Goal: Transaction & Acquisition: Purchase product/service

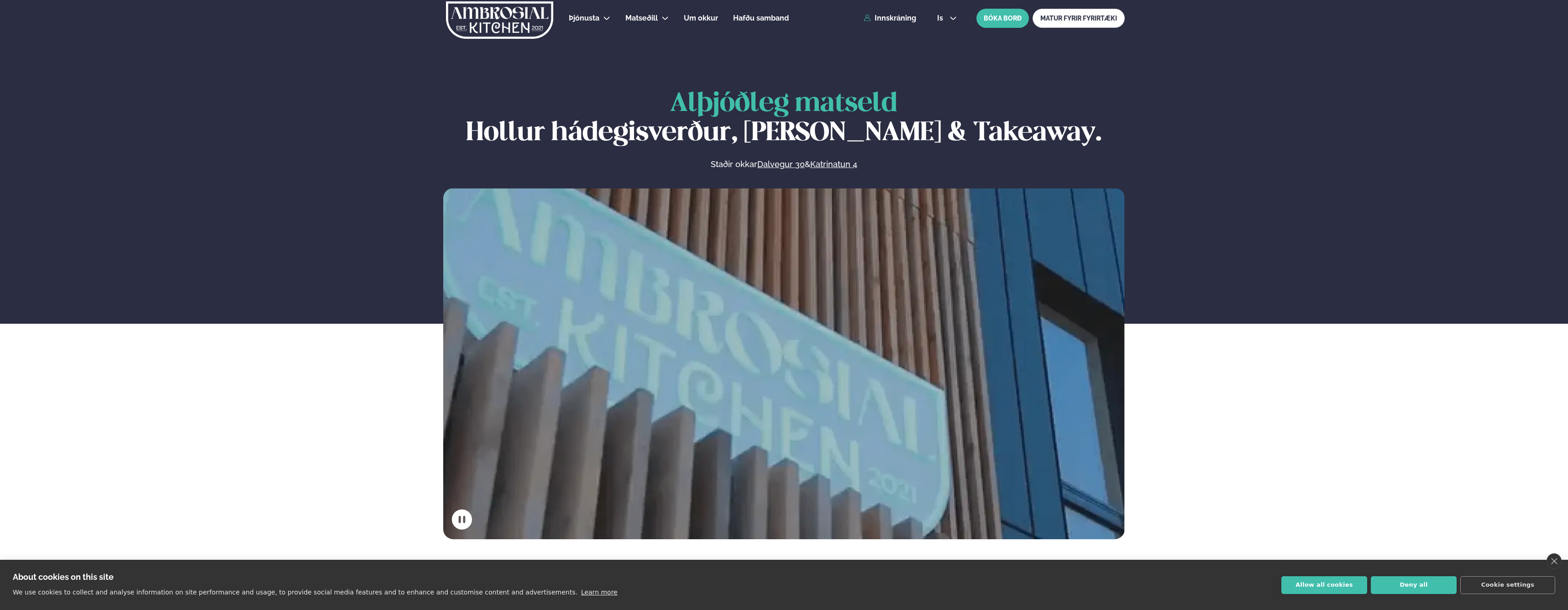
click at [892, 23] on div "Þjónusta Hádegismatur fyrir fyrirtæki Fyrirtækja veitingar Einkapartý Matseðill…" at bounding box center [784, 18] width 737 height 37
click at [893, 20] on link "Innskráning" at bounding box center [890, 18] width 52 height 8
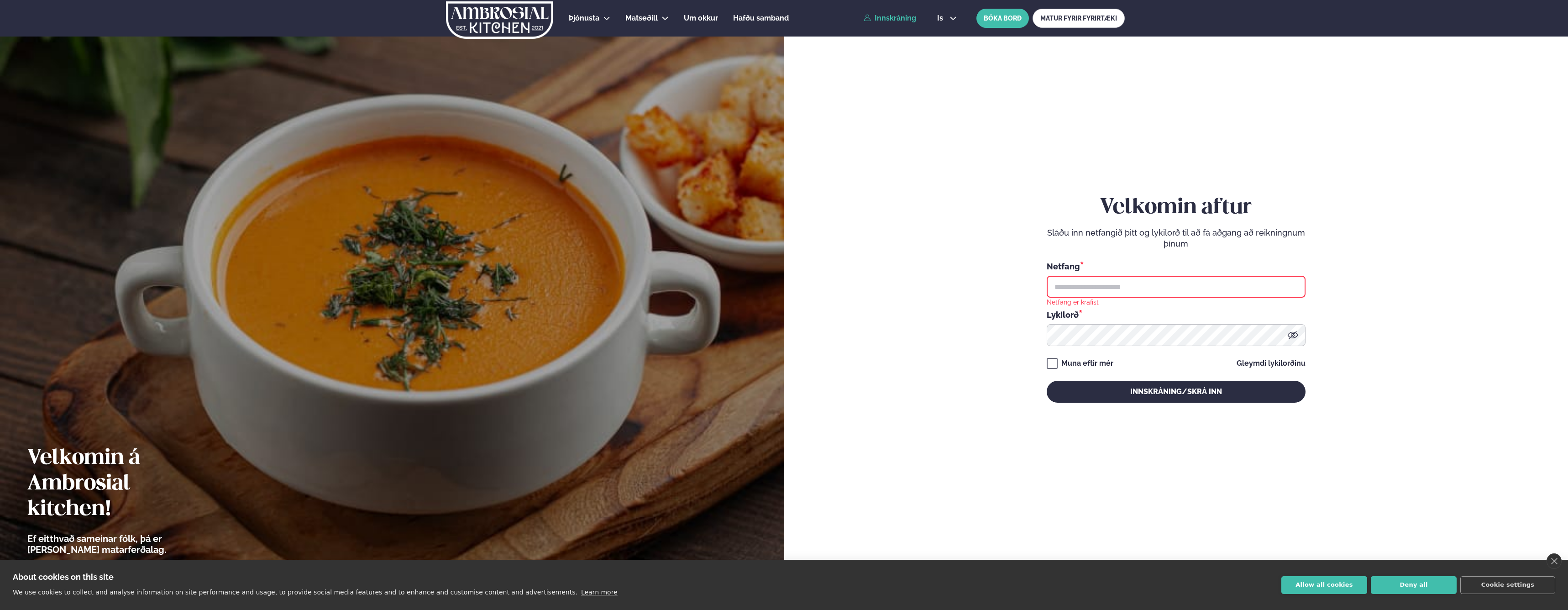
type input "**********"
click at [1175, 389] on button "Innskráning/Skrá inn" at bounding box center [1176, 391] width 259 height 22
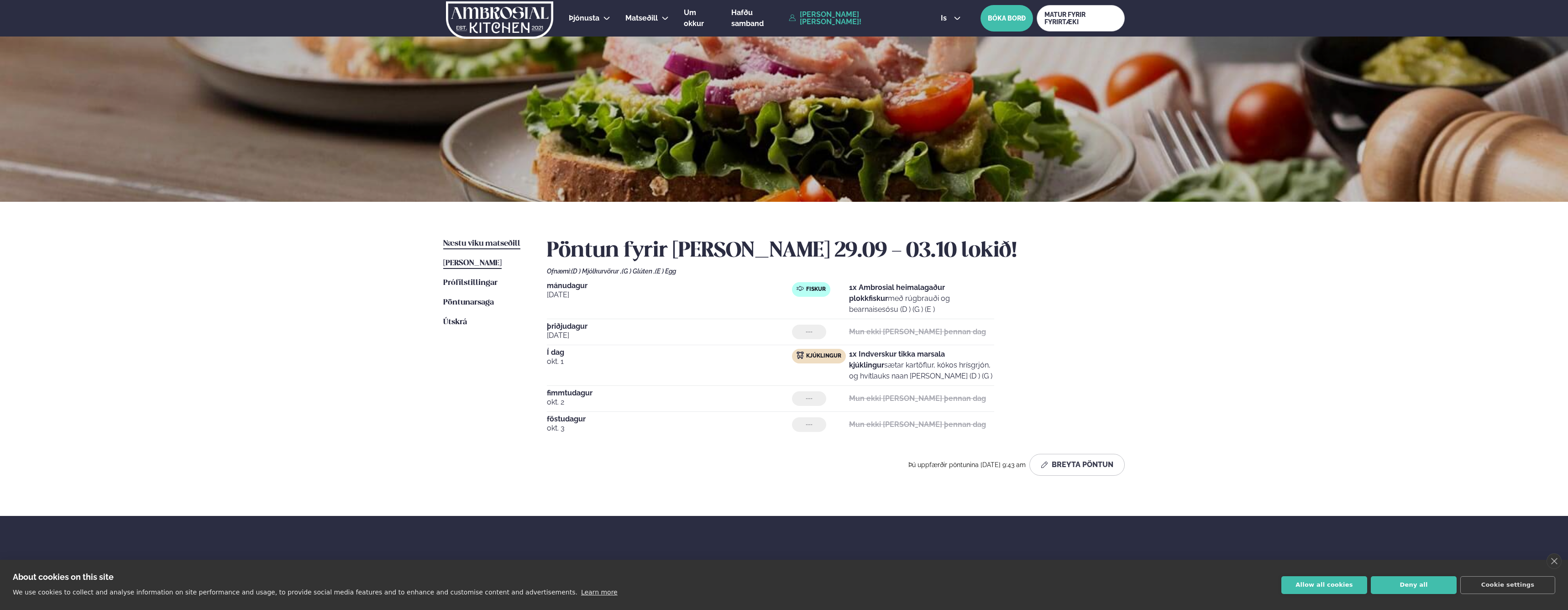
click at [477, 242] on span "Næstu viku matseðill" at bounding box center [481, 244] width 77 height 8
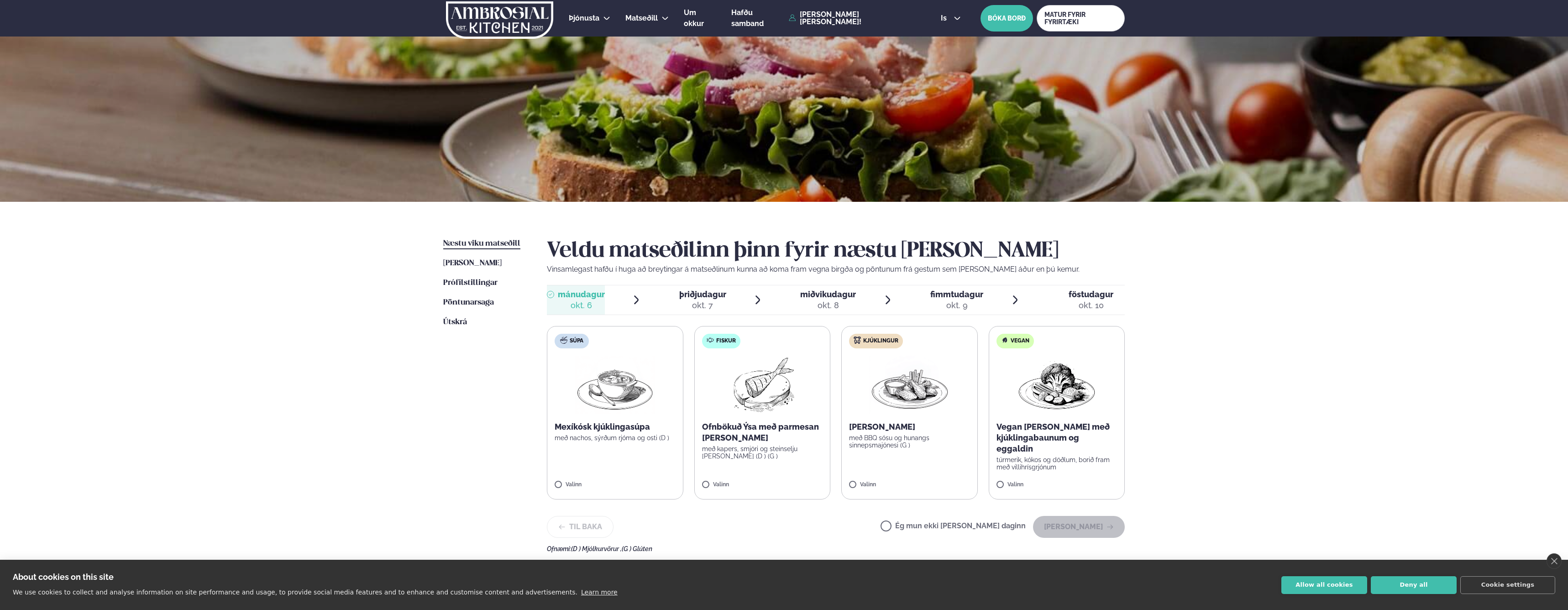
click at [785, 433] on p "Ofnbökuð Ýsa með parmesan [PERSON_NAME]" at bounding box center [762, 432] width 121 height 22
click at [1088, 527] on button "[PERSON_NAME]" at bounding box center [1079, 527] width 92 height 22
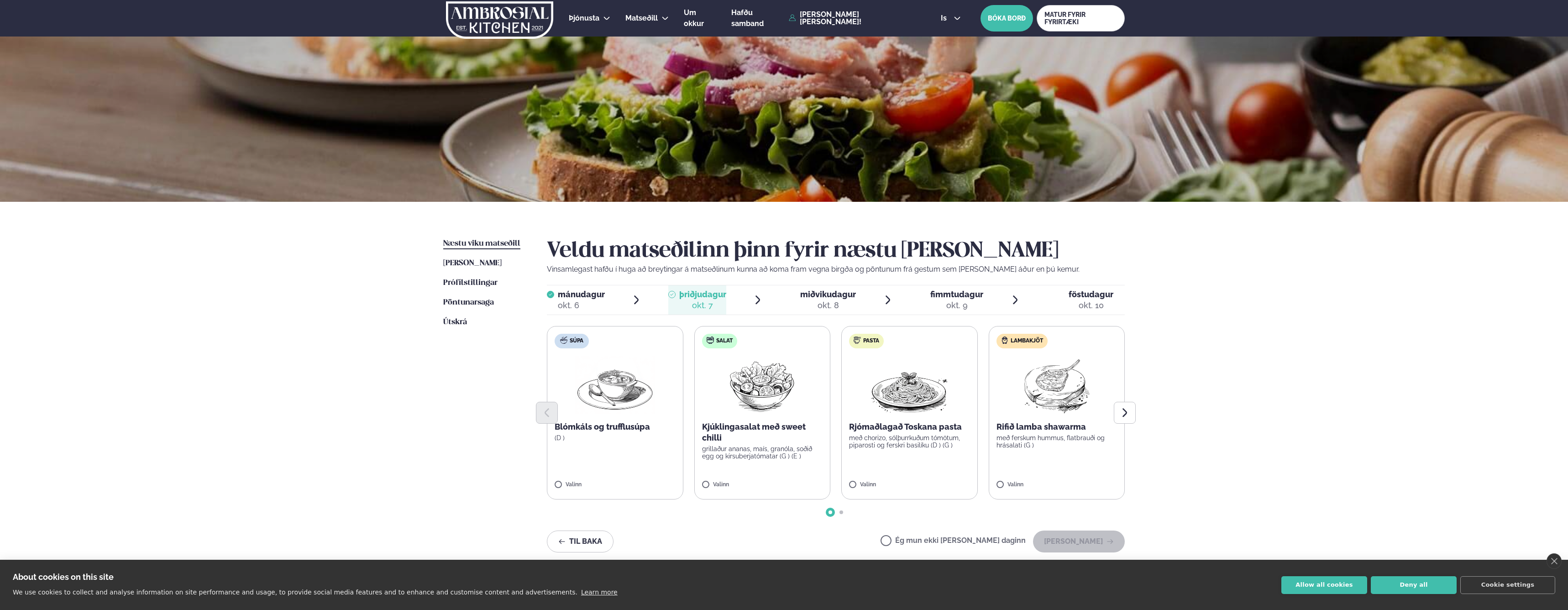
click at [962, 540] on label "Ég mun ekki [PERSON_NAME] daginn" at bounding box center [953, 542] width 145 height 10
click at [1070, 541] on button "[PERSON_NAME]" at bounding box center [1079, 541] width 92 height 22
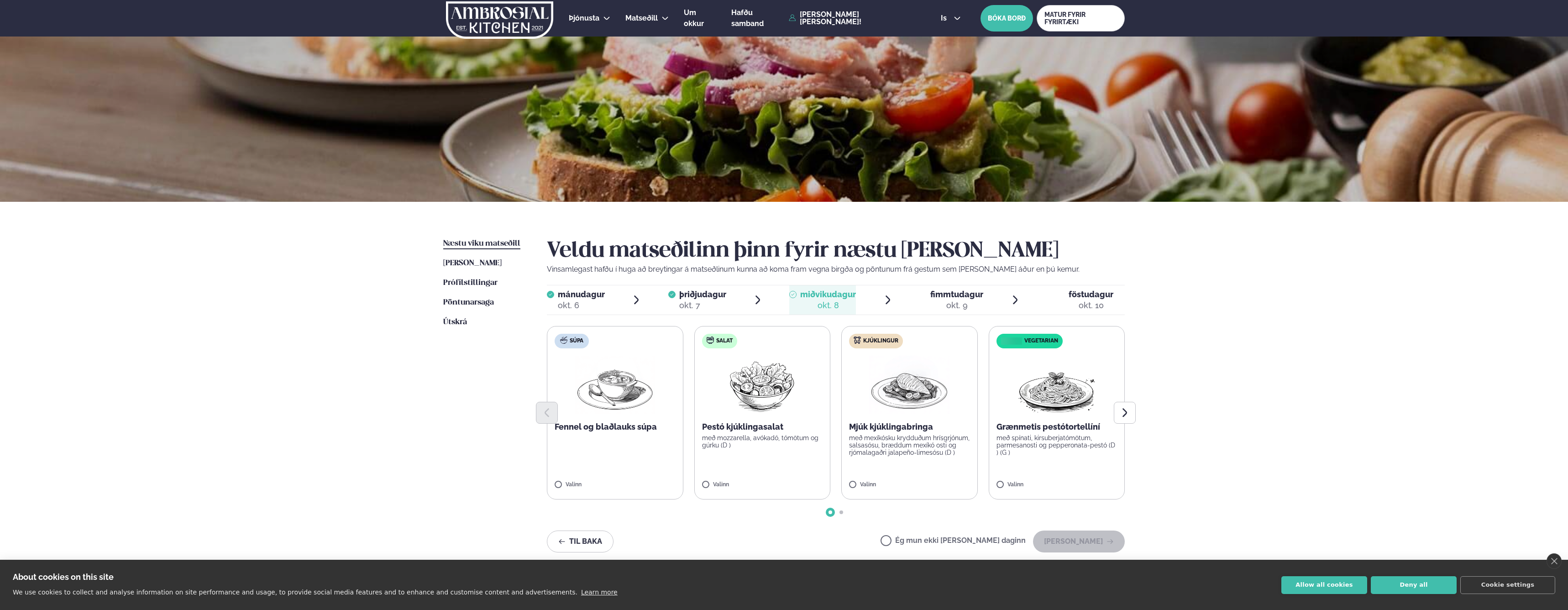
click at [903, 444] on p "með mexíkósku krydduðum hrísgrjónum, salsasósu, bræddum mexíkó osti og rjómalag…" at bounding box center [909, 445] width 121 height 22
click at [1083, 542] on button "[PERSON_NAME]" at bounding box center [1079, 541] width 92 height 22
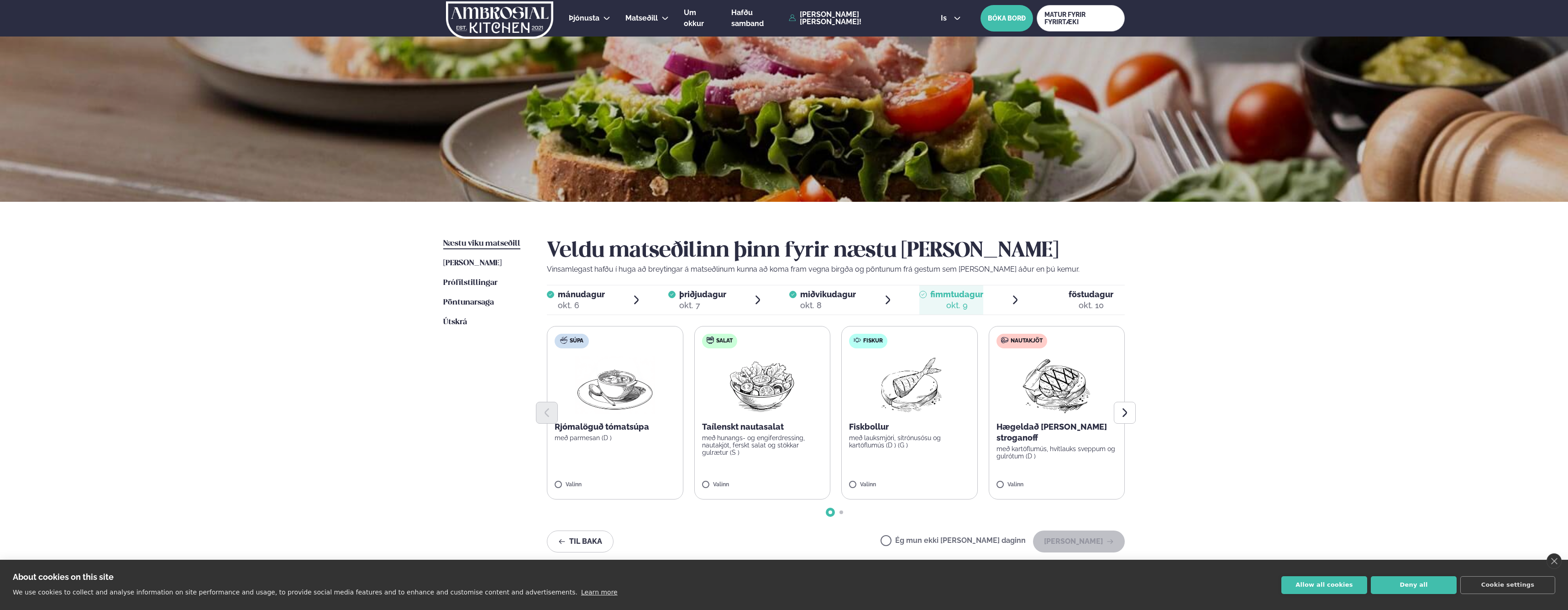
click at [961, 538] on label "Ég mun ekki [PERSON_NAME] daginn" at bounding box center [953, 542] width 145 height 10
click at [1076, 541] on button "[PERSON_NAME]" at bounding box center [1079, 541] width 92 height 22
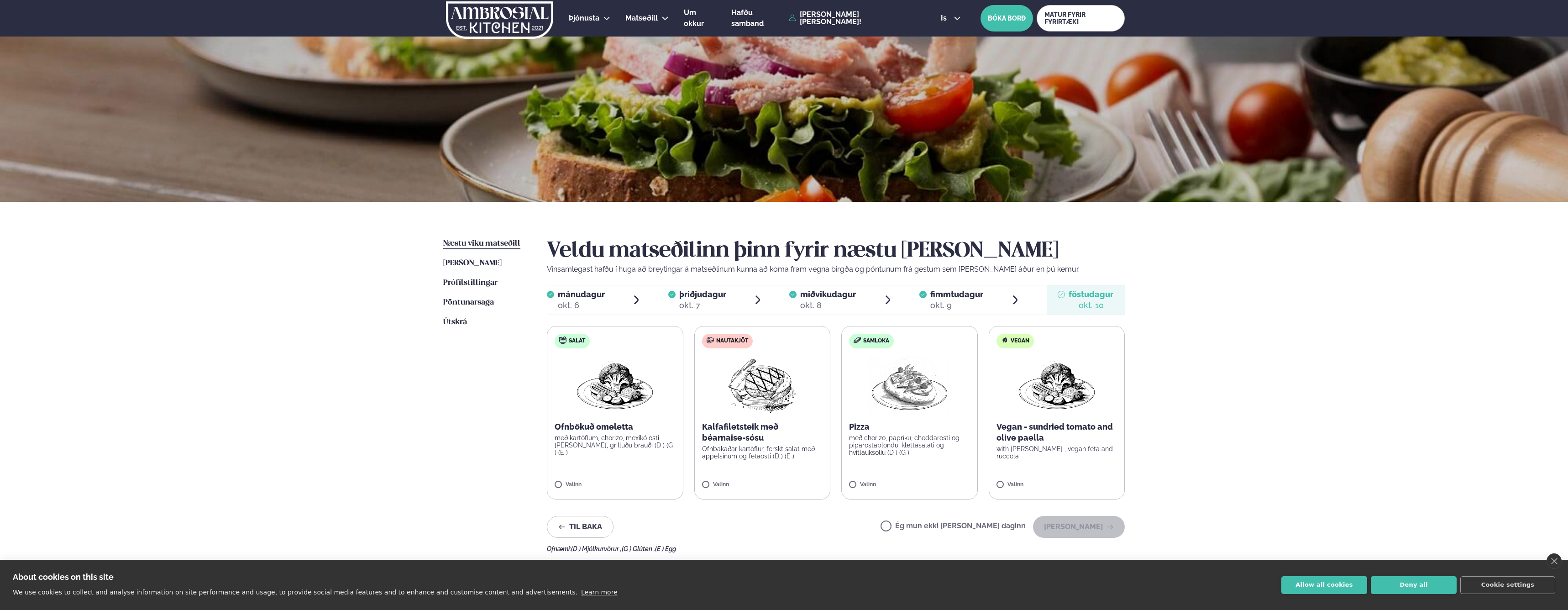
click at [948, 525] on label "Ég mun ekki [PERSON_NAME] daginn" at bounding box center [953, 527] width 145 height 10
click at [1090, 530] on button "[PERSON_NAME]" at bounding box center [1079, 527] width 92 height 22
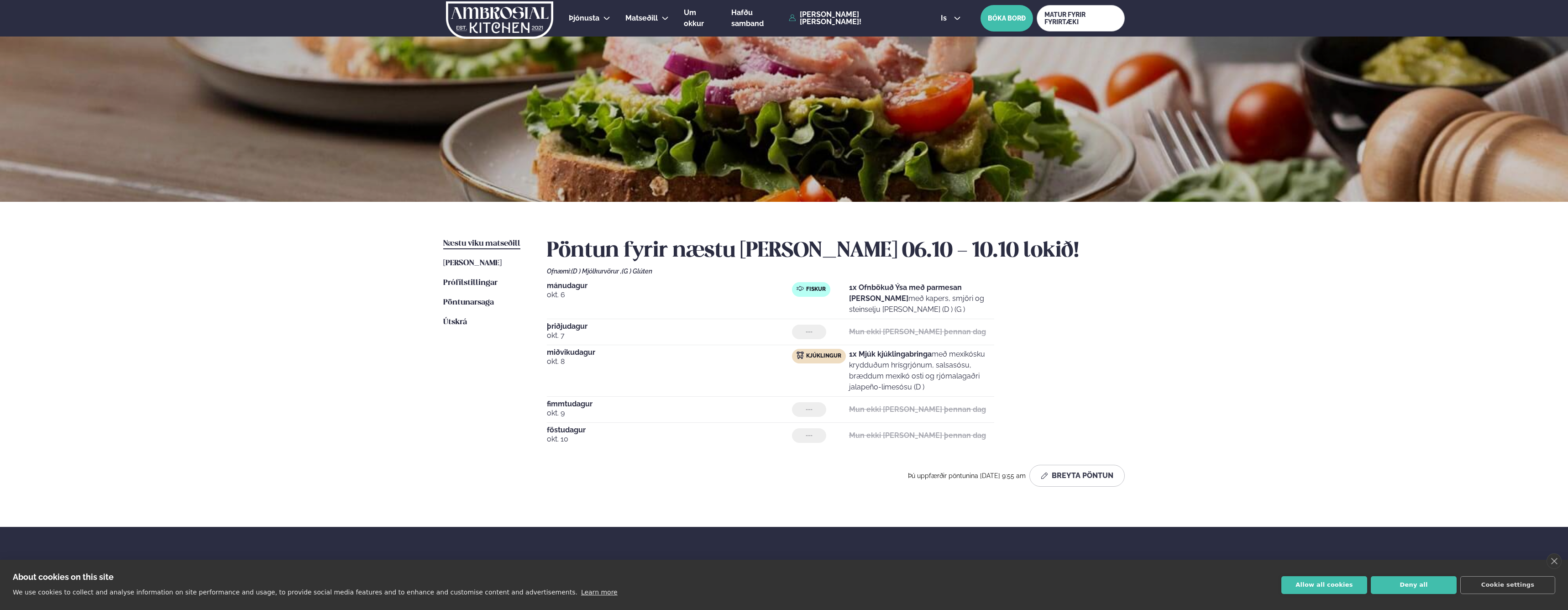
click at [1286, 359] on div "Þjónusta Hádegismatur fyrir fyrirtæki Fyrirtækja veitingar Einkapartý Matseðill…" at bounding box center [784, 366] width 1568 height 734
